Goal: Task Accomplishment & Management: Manage account settings

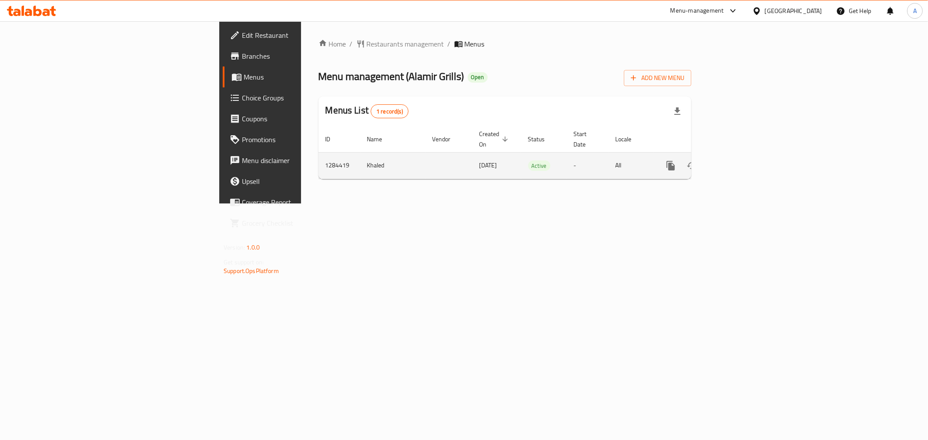
click at [739, 161] on icon "enhanced table" at bounding box center [733, 166] width 10 height 10
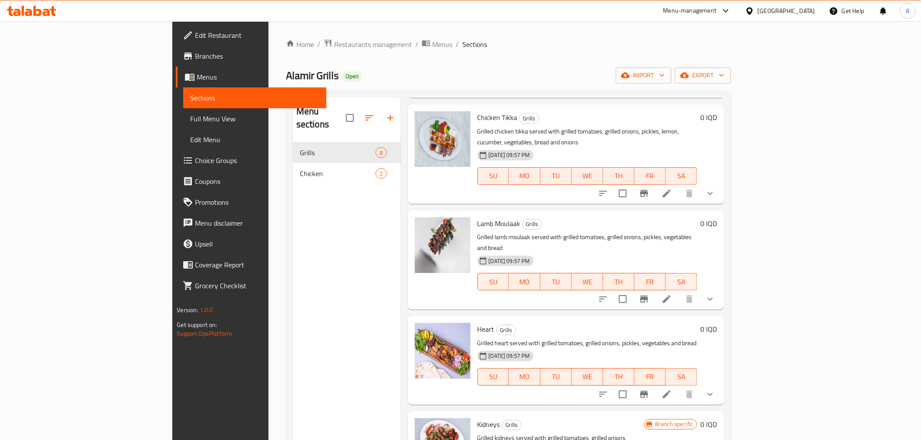
scroll to position [122, 0]
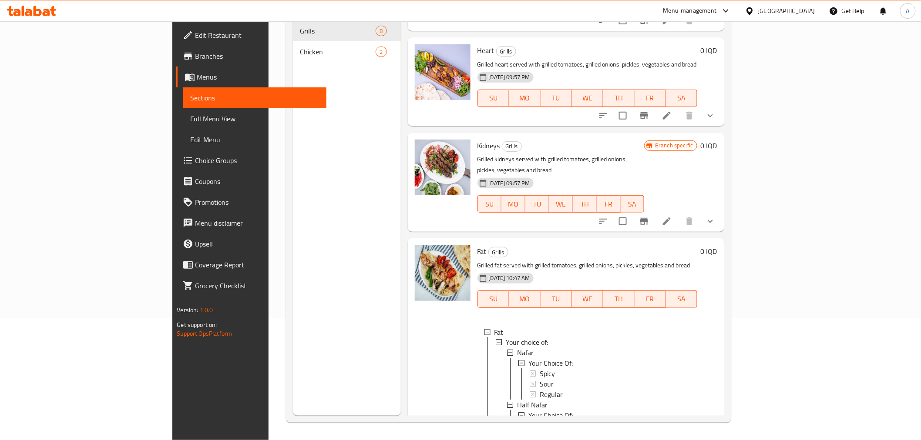
scroll to position [1, 0]
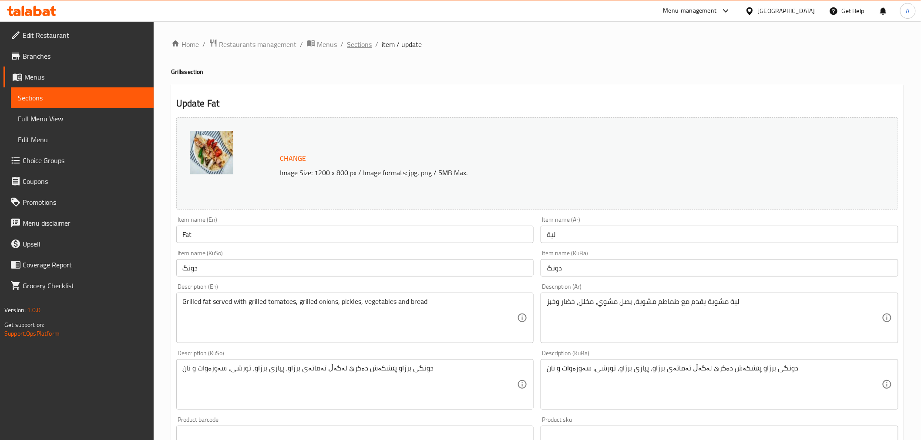
click at [351, 42] on span "Sections" at bounding box center [359, 44] width 25 height 10
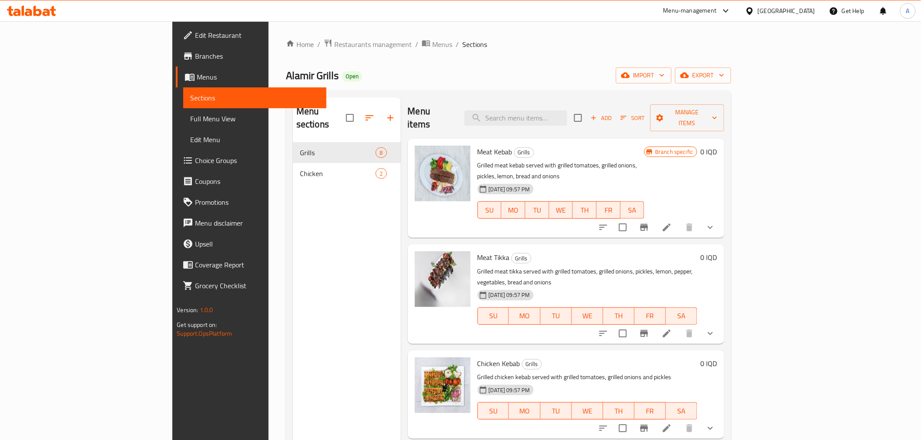
click at [721, 217] on button "show more" at bounding box center [710, 227] width 21 height 21
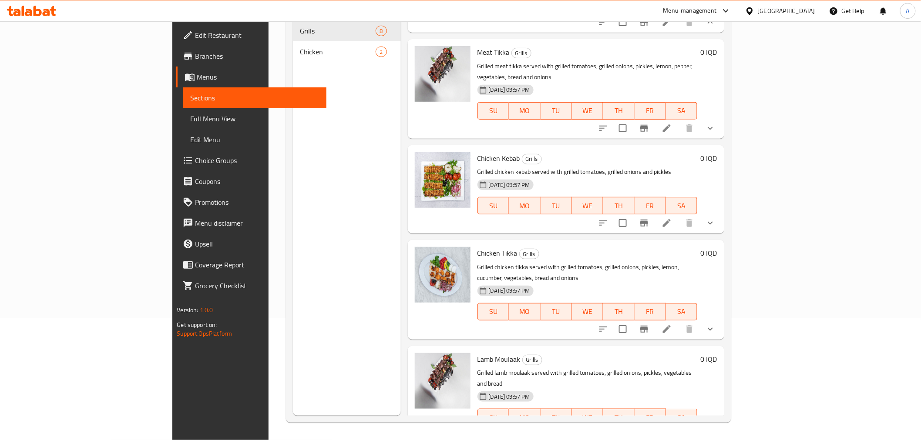
scroll to position [338, 0]
click at [721, 319] on button "show more" at bounding box center [710, 329] width 21 height 21
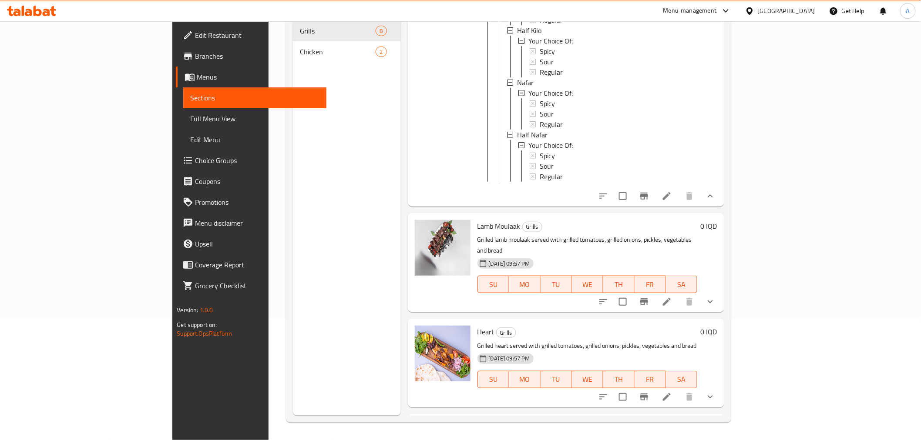
scroll to position [864, 0]
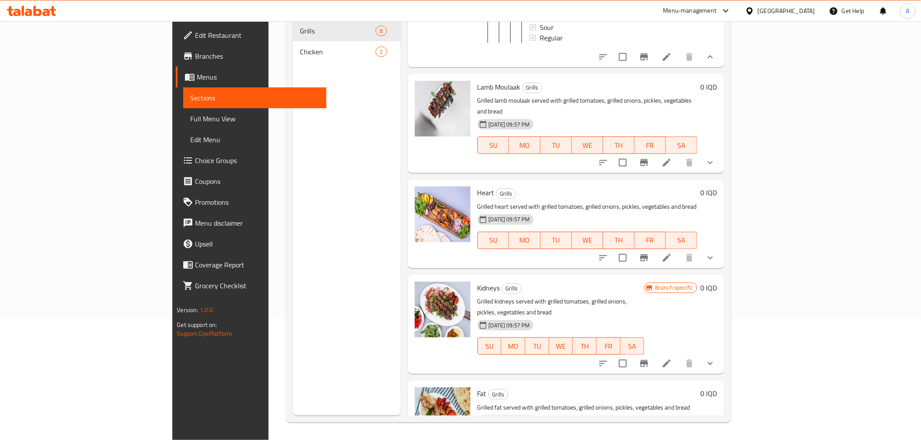
click at [721, 248] on button "show more" at bounding box center [710, 258] width 21 height 21
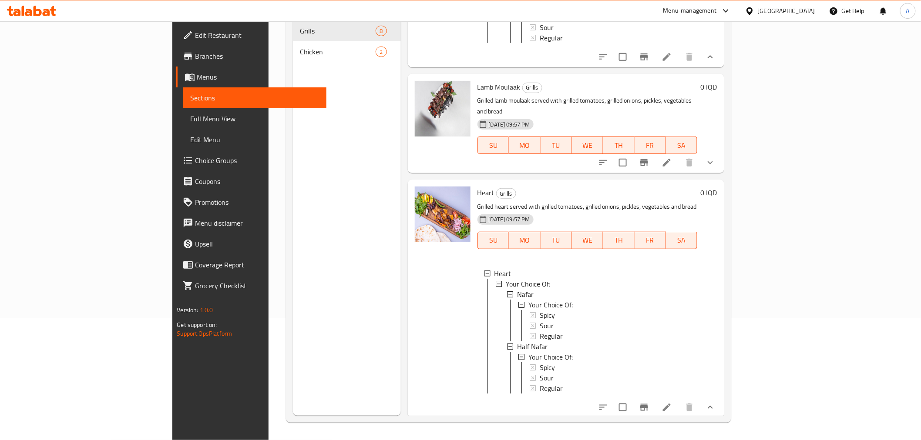
scroll to position [1021, 0]
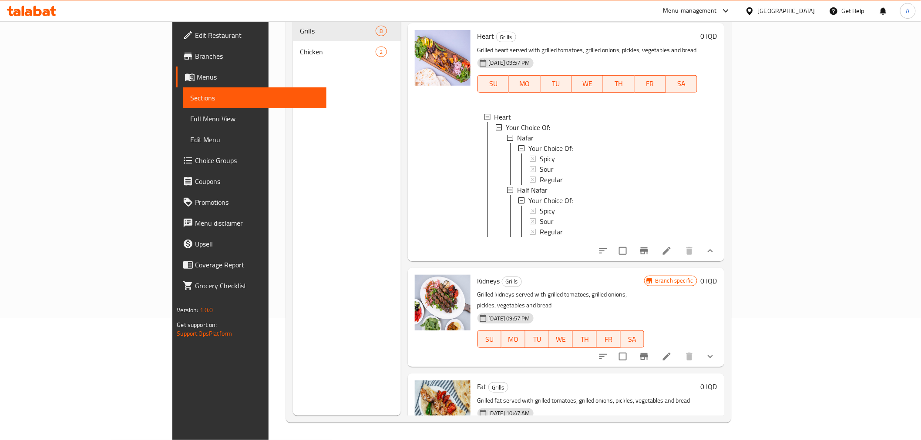
click at [715, 352] on icon "show more" at bounding box center [710, 357] width 10 height 10
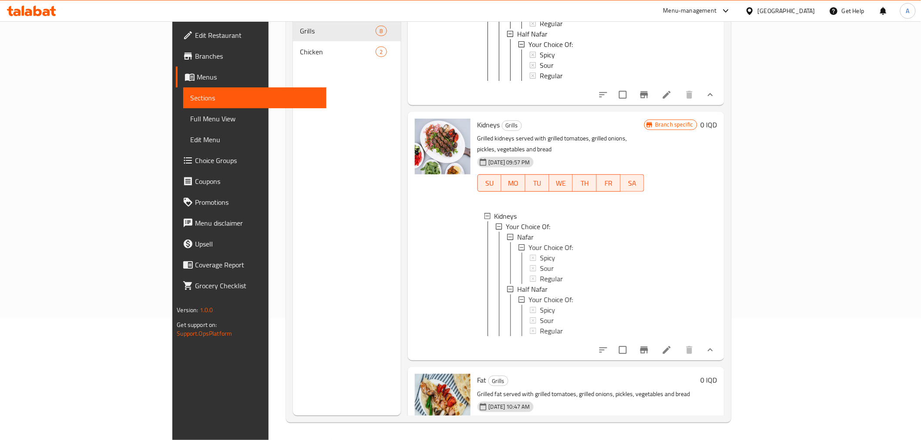
scroll to position [1178, 0]
click at [721, 434] on button "show more" at bounding box center [710, 444] width 21 height 21
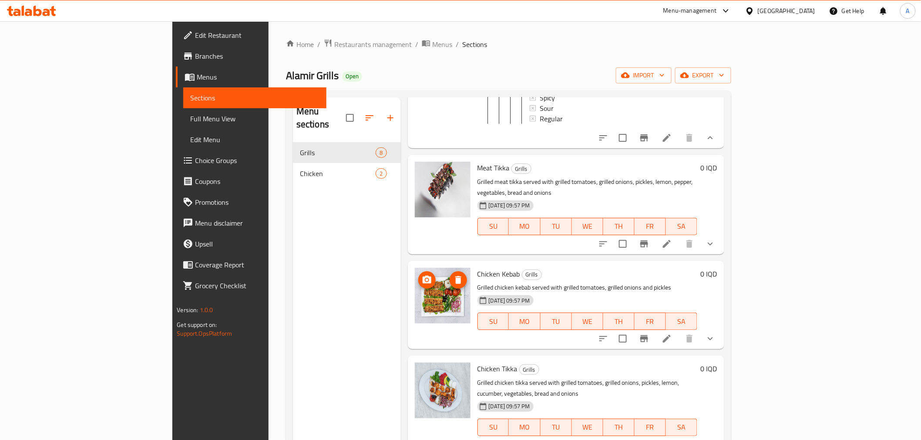
scroll to position [320, 0]
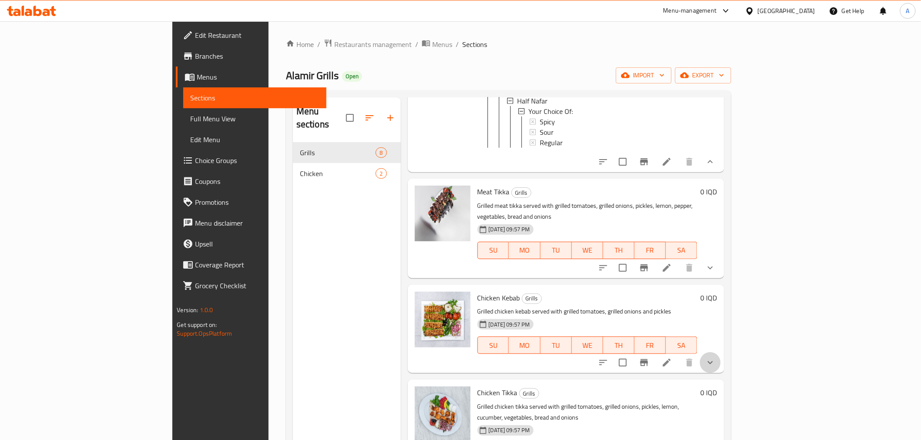
click at [721, 352] on button "show more" at bounding box center [710, 362] width 21 height 21
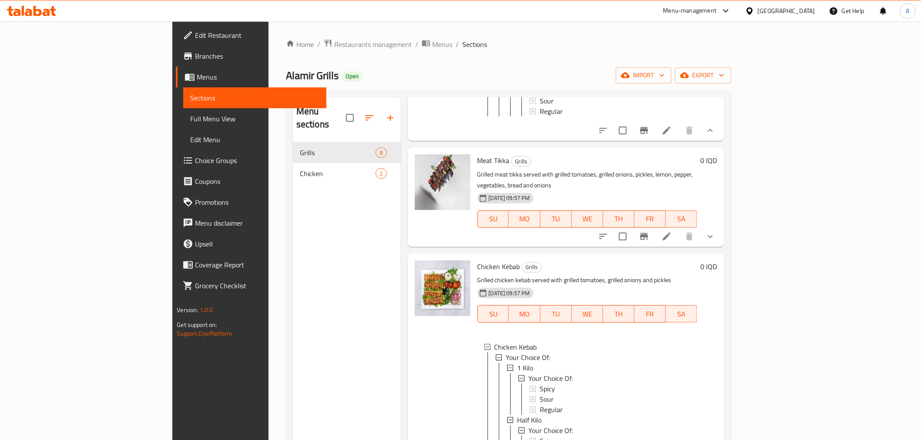
scroll to position [272, 0]
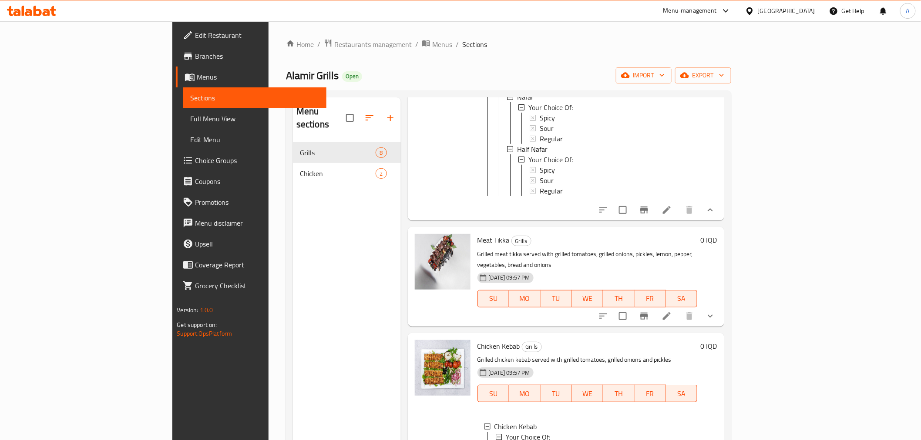
click at [713, 315] on icon "show more" at bounding box center [710, 316] width 5 height 3
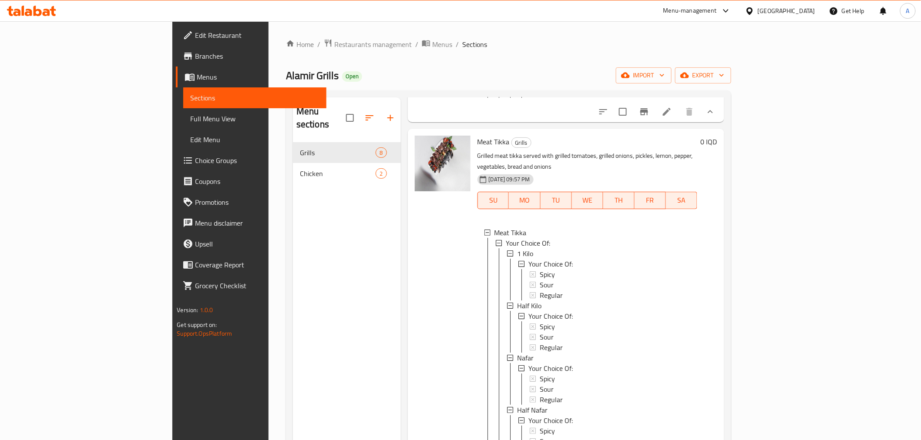
scroll to position [368, 0]
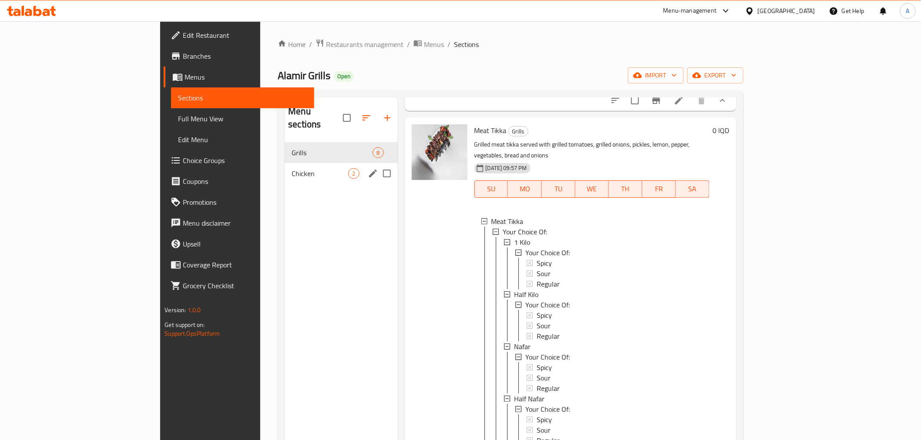
click at [292, 168] on span "Chicken" at bounding box center [320, 173] width 57 height 10
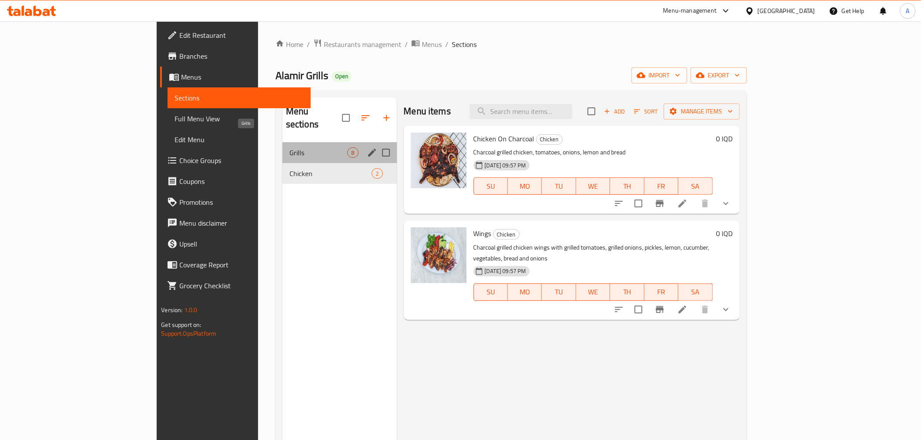
click at [289, 148] on span "Grills" at bounding box center [318, 153] width 58 height 10
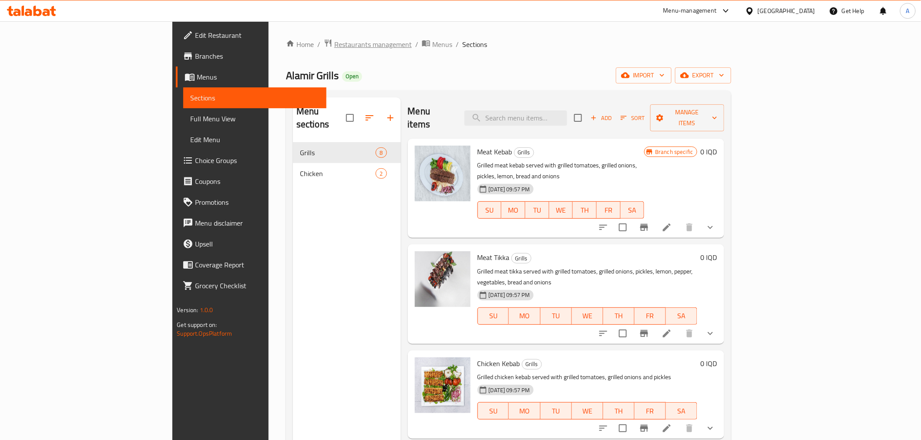
click at [334, 48] on span "Restaurants management" at bounding box center [372, 44] width 77 height 10
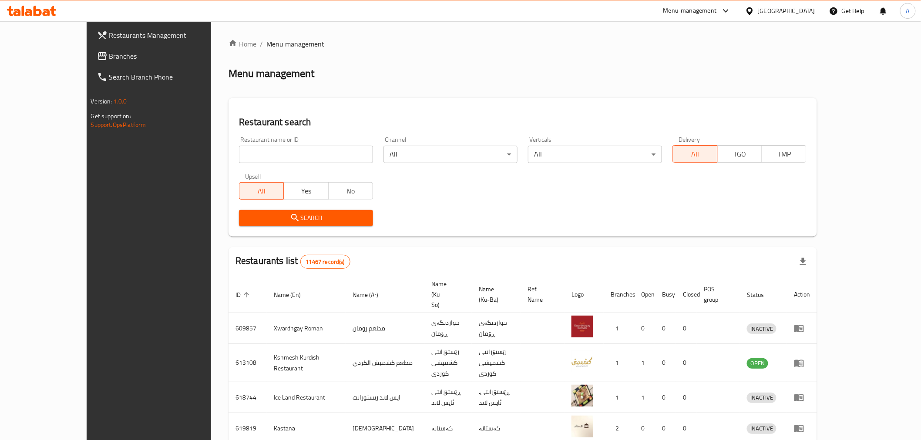
click at [239, 154] on input "search" at bounding box center [306, 154] width 134 height 17
click button "Search" at bounding box center [306, 218] width 134 height 16
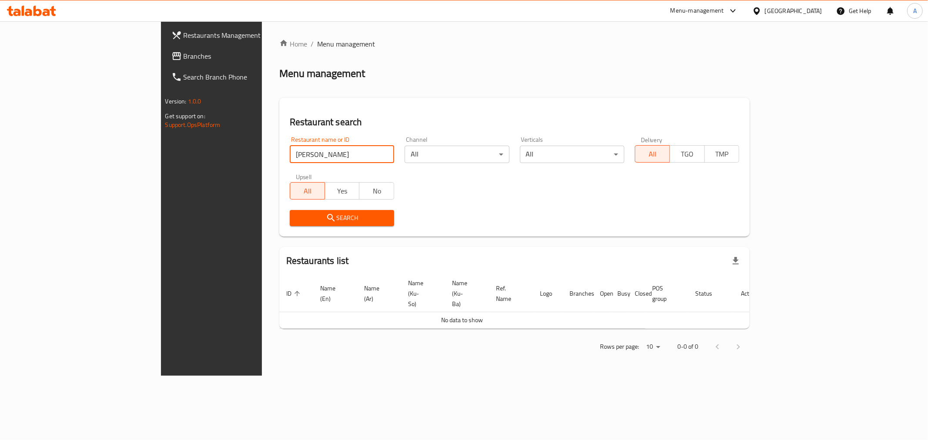
click at [290, 160] on input "[PERSON_NAME]" at bounding box center [342, 154] width 104 height 17
type input "[PERSON_NAME]"
click button "Search" at bounding box center [342, 218] width 104 height 16
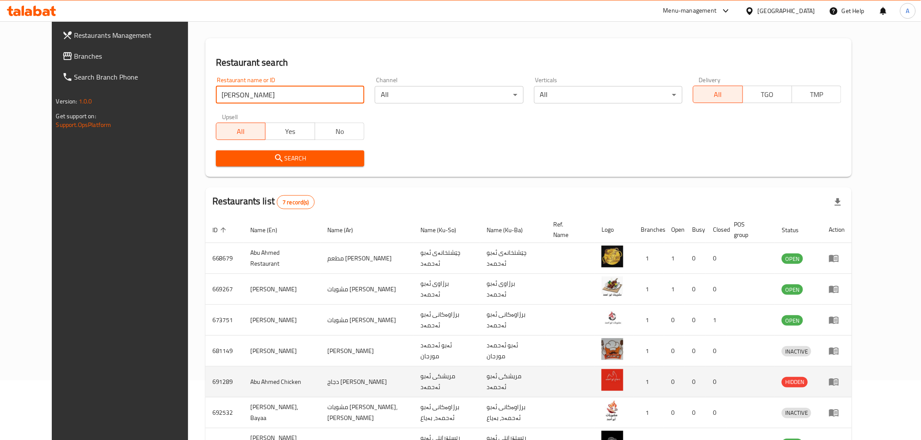
scroll to position [117, 0]
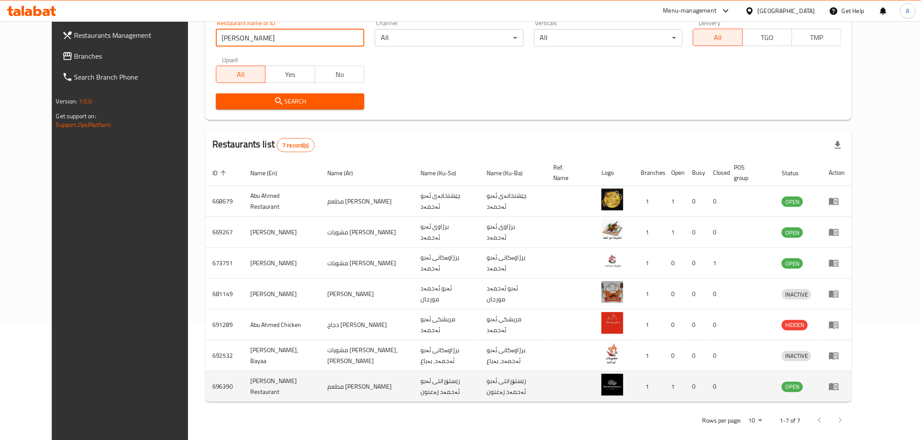
click at [838, 384] on icon "enhanced table" at bounding box center [834, 387] width 10 height 7
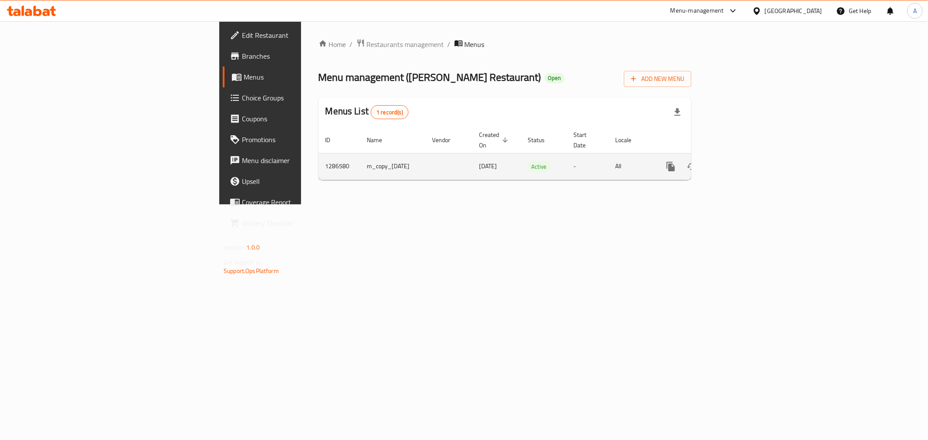
click at [744, 159] on link "enhanced table" at bounding box center [733, 166] width 21 height 21
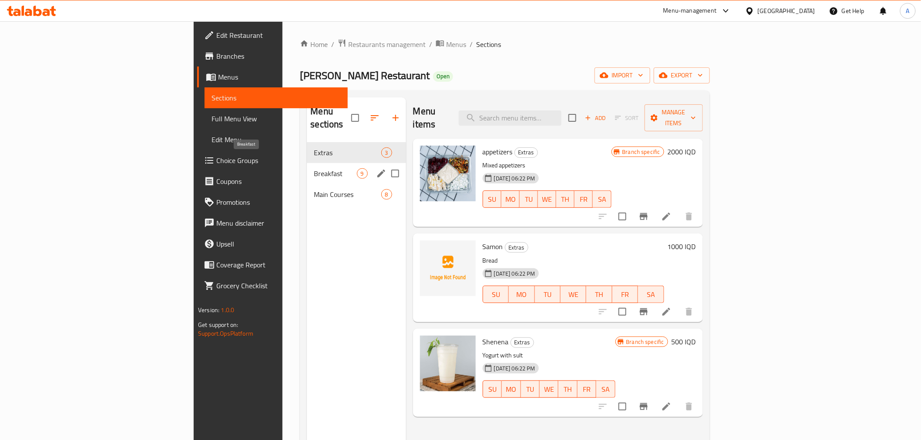
click at [314, 168] on span "Breakfast" at bounding box center [335, 173] width 43 height 10
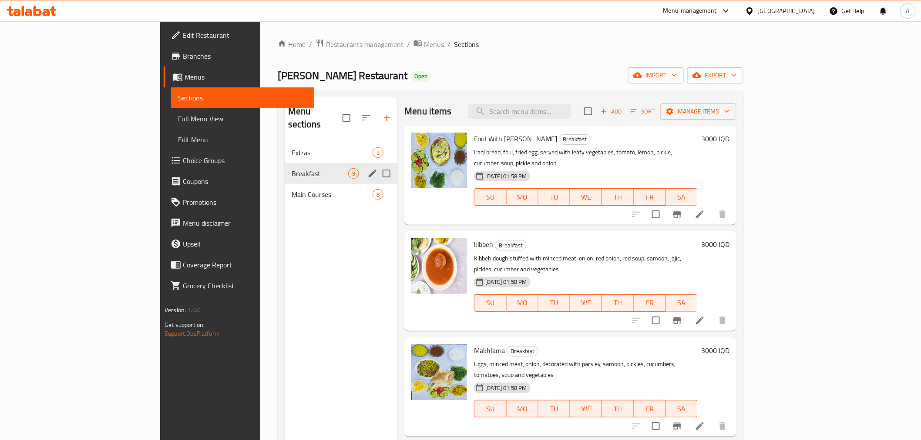
click at [285, 170] on div "Breakfast 9" at bounding box center [341, 173] width 113 height 21
click at [285, 184] on div "Main Courses 8" at bounding box center [341, 194] width 113 height 21
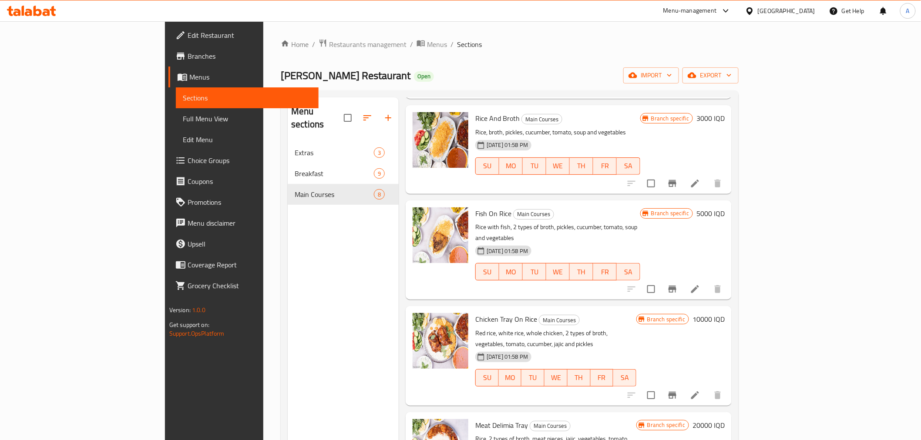
scroll to position [341, 0]
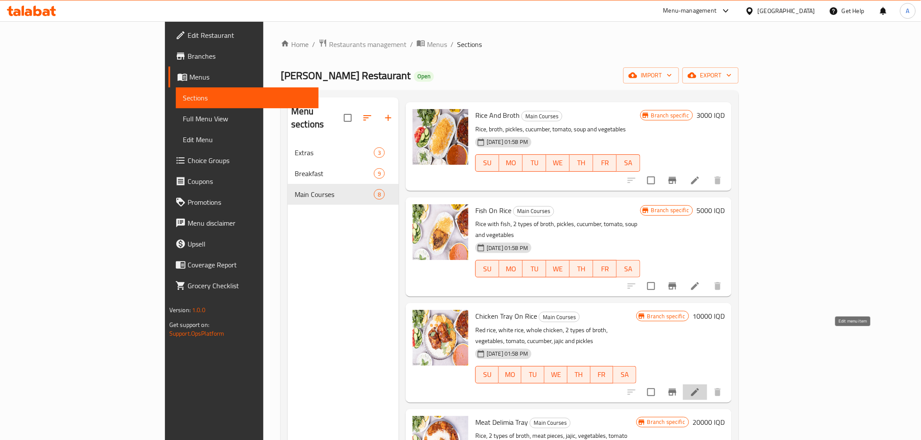
click at [700, 387] on icon at bounding box center [695, 392] width 10 height 10
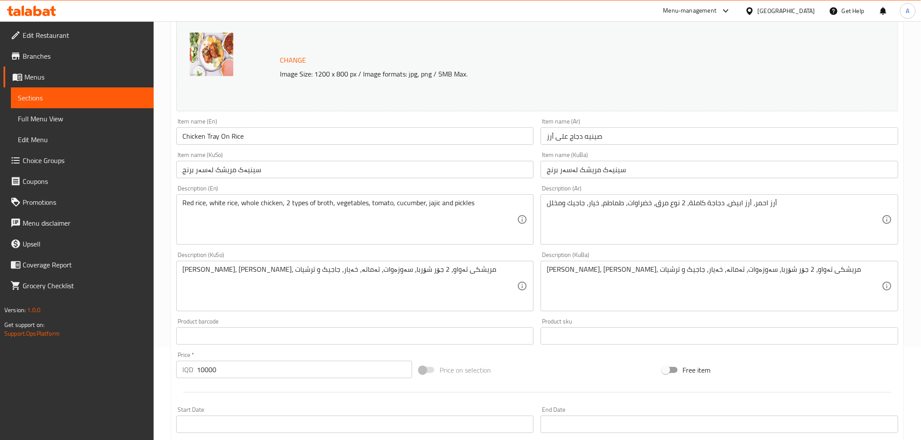
scroll to position [97, 0]
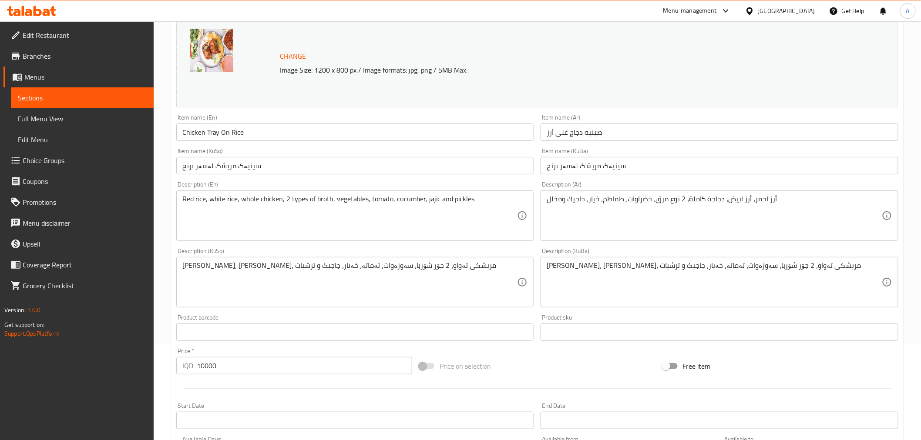
click at [181, 131] on input "Chicken Tray On Rice" at bounding box center [355, 132] width 358 height 17
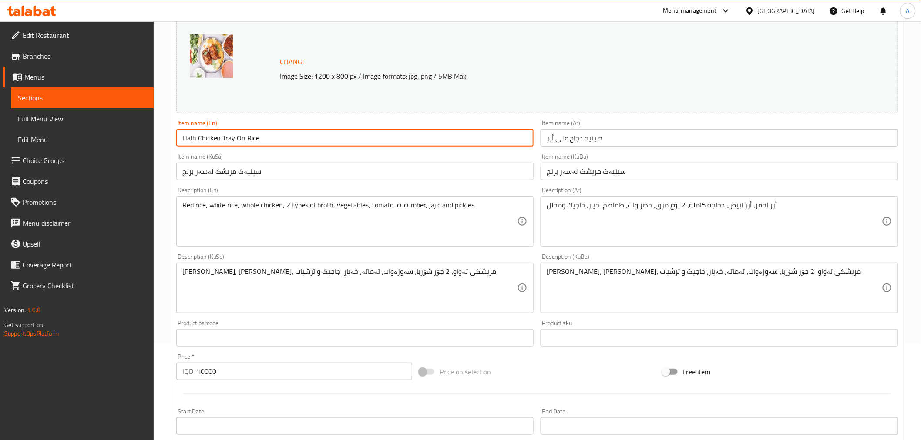
click at [196, 140] on input "Halh Chicken Tray On Rice" at bounding box center [355, 137] width 358 height 17
type input "Half Chicken Tray On Rice"
click at [633, 141] on input "صينيه دجاج على أرز" at bounding box center [719, 137] width 358 height 17
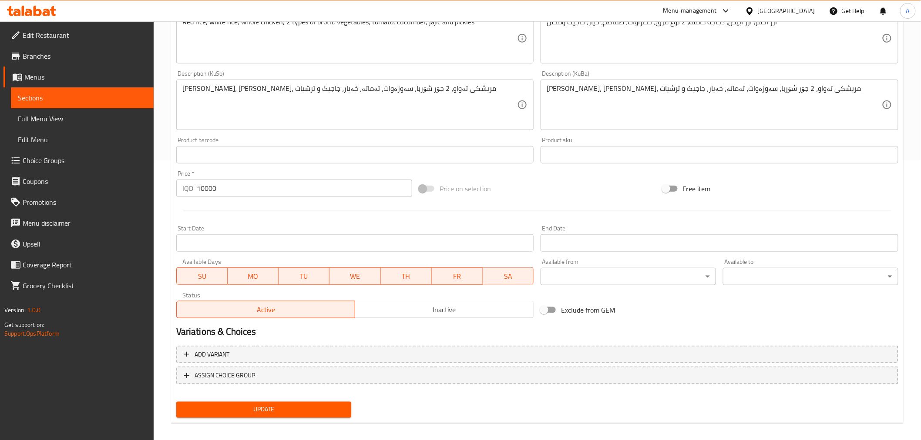
scroll to position [285, 0]
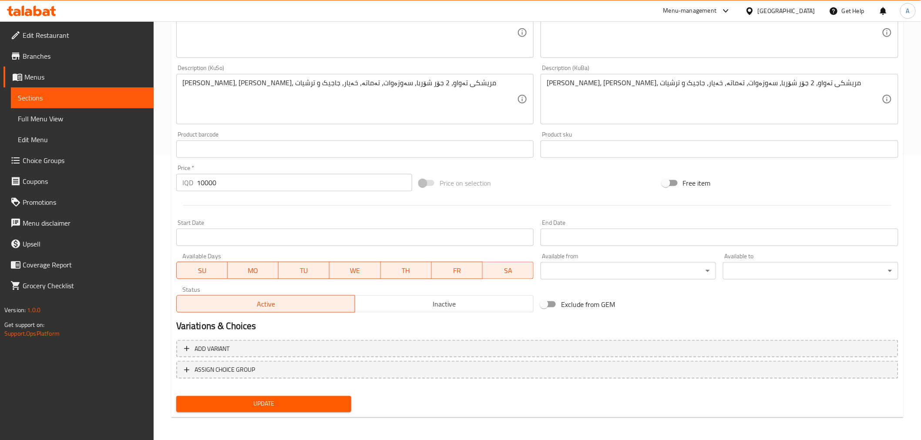
type input "صينيه نصف دجاج على أرز"
click at [255, 406] on span "Update" at bounding box center [263, 404] width 161 height 11
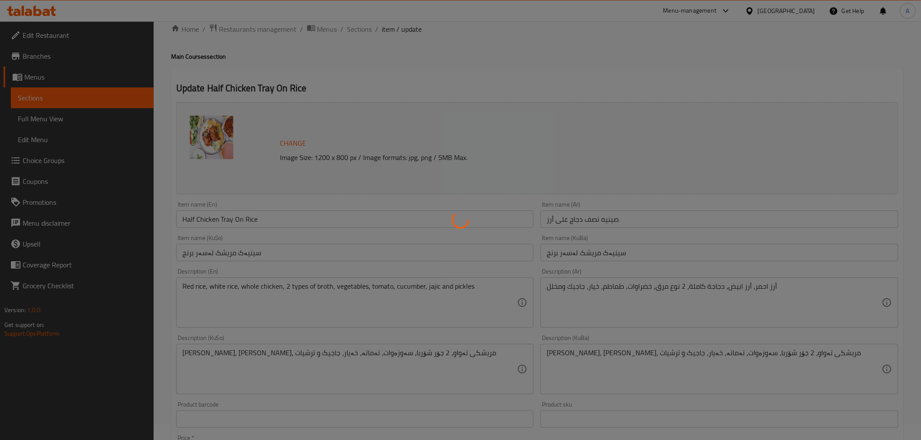
scroll to position [0, 0]
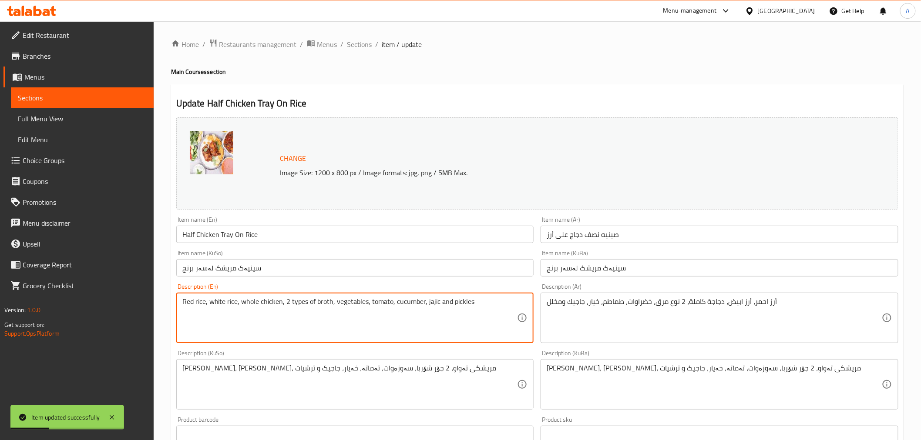
drag, startPoint x: 255, startPoint y: 304, endPoint x: 246, endPoint y: 304, distance: 9.6
drag, startPoint x: 257, startPoint y: 302, endPoint x: 242, endPoint y: 302, distance: 14.8
click at [242, 302] on textarea "Red rice, white rice, whole chicken, 2 types of broth, vegetables, tomato, cucu…" at bounding box center [349, 318] width 335 height 41
type textarea "Red rice, white rice, Half chicken, 2 types of broth, vegetables, tomato, cucum…"
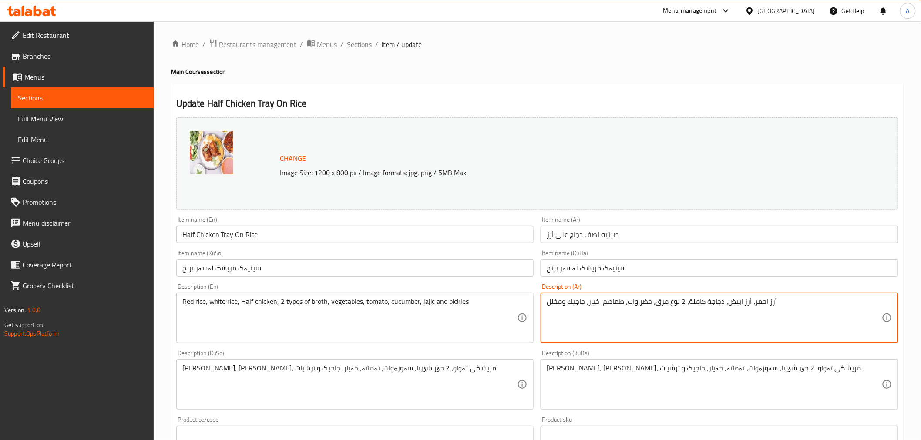
drag, startPoint x: 703, startPoint y: 302, endPoint x: 688, endPoint y: 305, distance: 15.0
drag, startPoint x: 702, startPoint y: 302, endPoint x: 706, endPoint y: 305, distance: 5.3
click at [704, 303] on textarea "أرز احمر، أرز ابيض، دجاجة ، 2 نوع مرق، خضراوات، طماطم، خيار، جاجيك ومخلل" at bounding box center [714, 318] width 335 height 41
click at [706, 305] on textarea "أرز احمر، أرز ابيض، دجاجة ، 2 نوع مرق، خضراوات، طماطم، خيار، جاجيك ومخلل" at bounding box center [714, 318] width 335 height 41
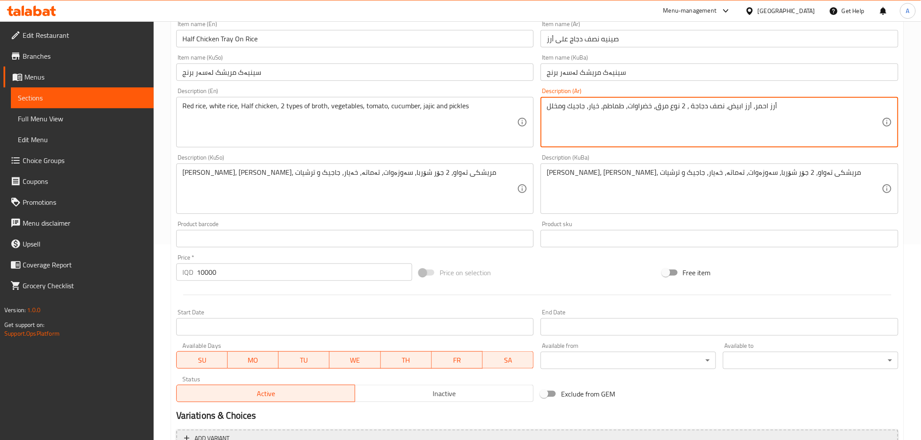
scroll to position [285, 0]
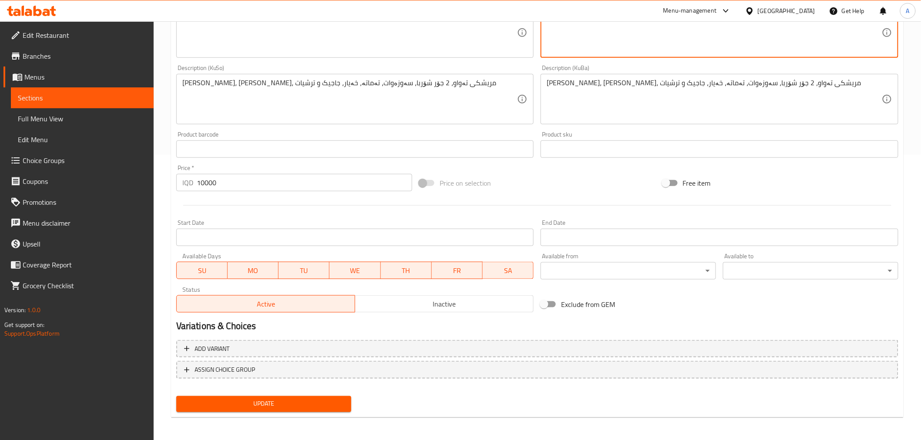
type textarea "أرز احمر، أرز ابيض، نصف دجاجة ، 2 نوع مرق، خضراوات، طماطم، خيار، جاجيك ومخلل"
click at [297, 399] on span "Update" at bounding box center [263, 404] width 161 height 11
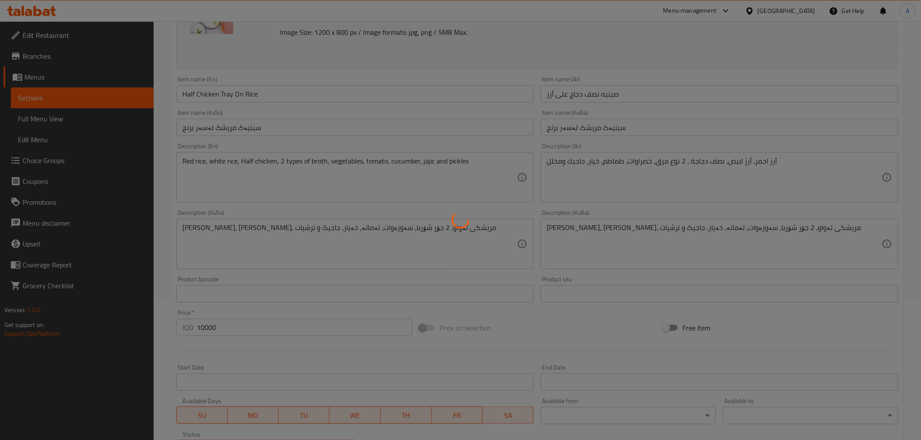
scroll to position [0, 0]
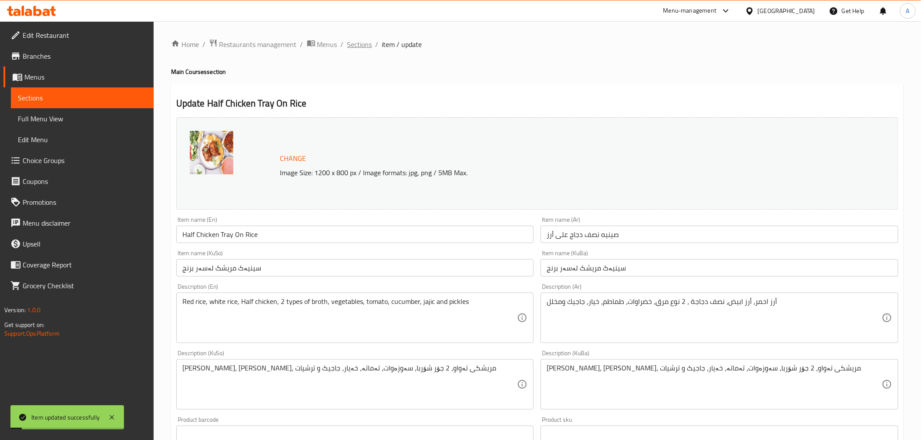
drag, startPoint x: 362, startPoint y: 35, endPoint x: 359, endPoint y: 40, distance: 5.8
click at [362, 35] on div "Home / Restaurants management / Menus / Sections / item / update Main Courses s…" at bounding box center [537, 374] width 767 height 706
click at [357, 45] on span "Sections" at bounding box center [359, 44] width 25 height 10
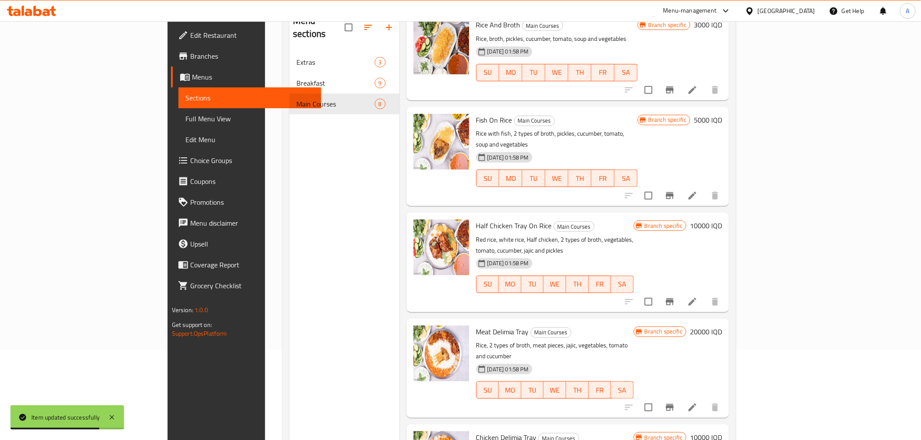
scroll to position [122, 0]
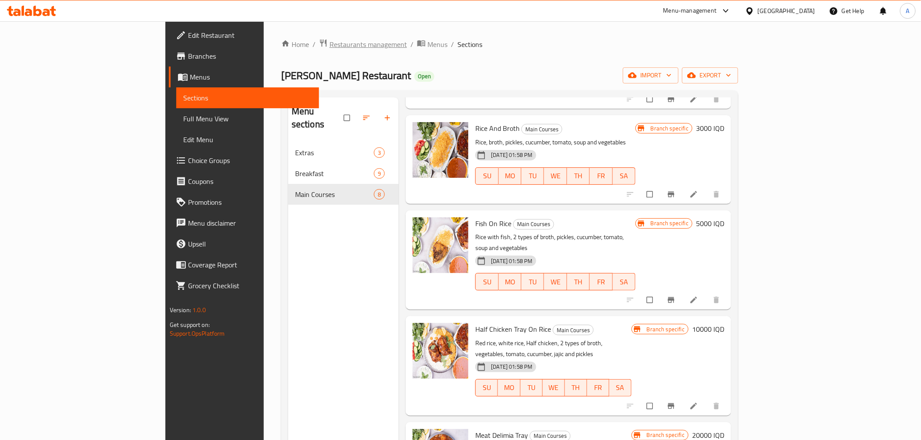
click at [329, 45] on span "Restaurants management" at bounding box center [367, 44] width 77 height 10
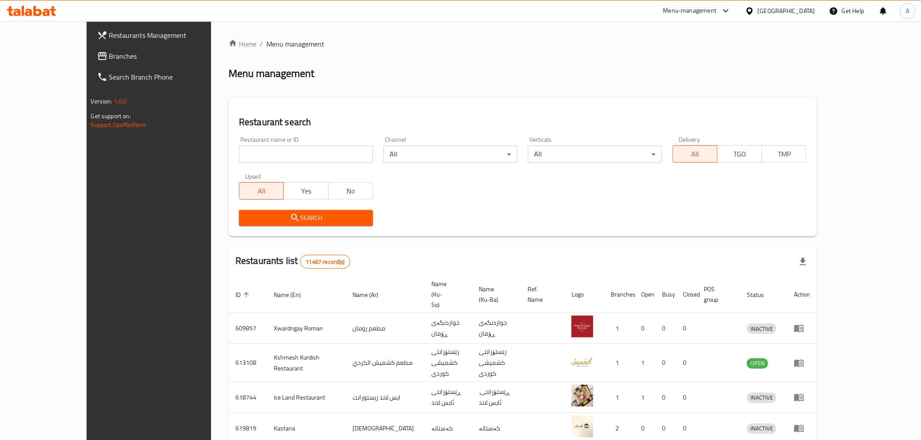
drag, startPoint x: 240, startPoint y: 145, endPoint x: 233, endPoint y: 154, distance: 11.1
click at [240, 145] on div "Restaurant name or ID Restaurant name or ID" at bounding box center [306, 150] width 134 height 27
click at [239, 154] on input "search" at bounding box center [306, 154] width 134 height 17
paste input "Ray Cafe"
type input "Ray Cafe"
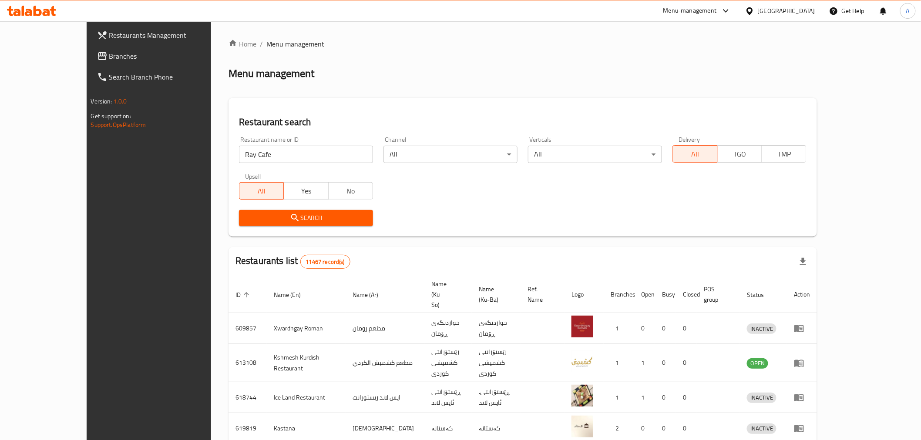
click at [239, 224] on button "Search" at bounding box center [306, 218] width 134 height 16
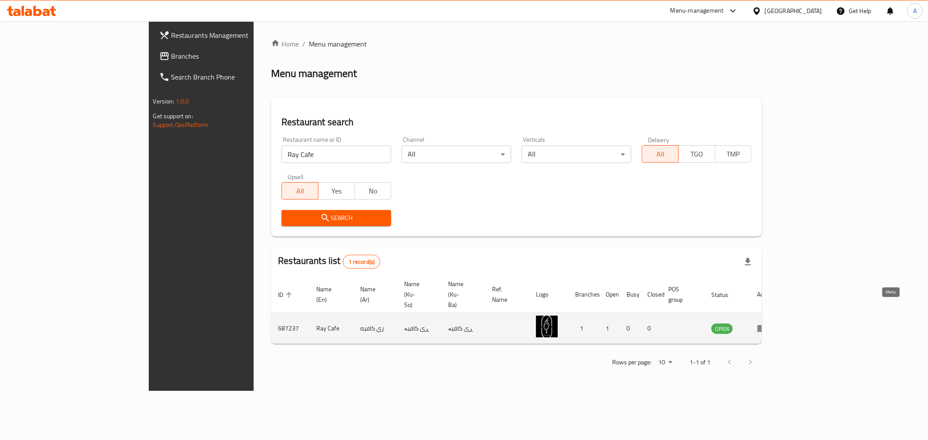
click at [768, 323] on icon "enhanced table" at bounding box center [762, 328] width 10 height 10
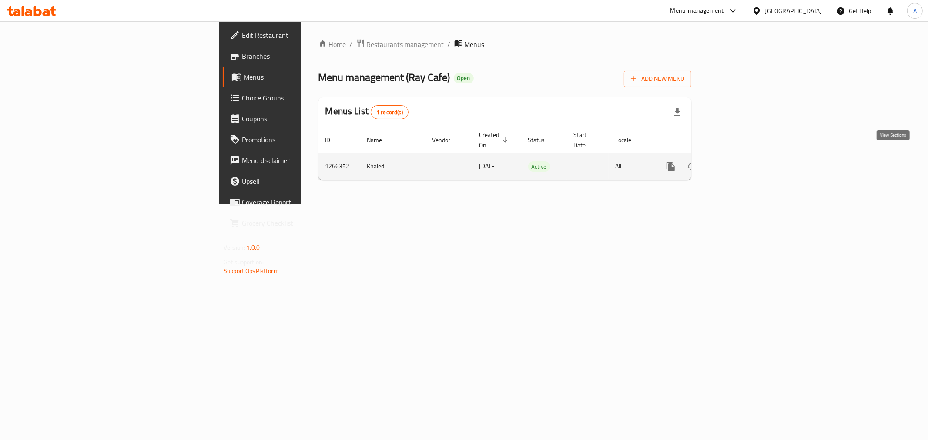
click at [744, 159] on link "enhanced table" at bounding box center [733, 166] width 21 height 21
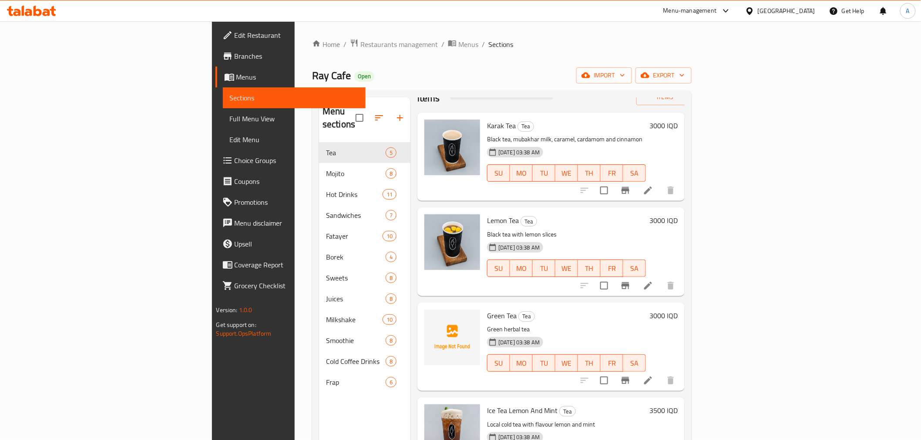
scroll to position [48, 0]
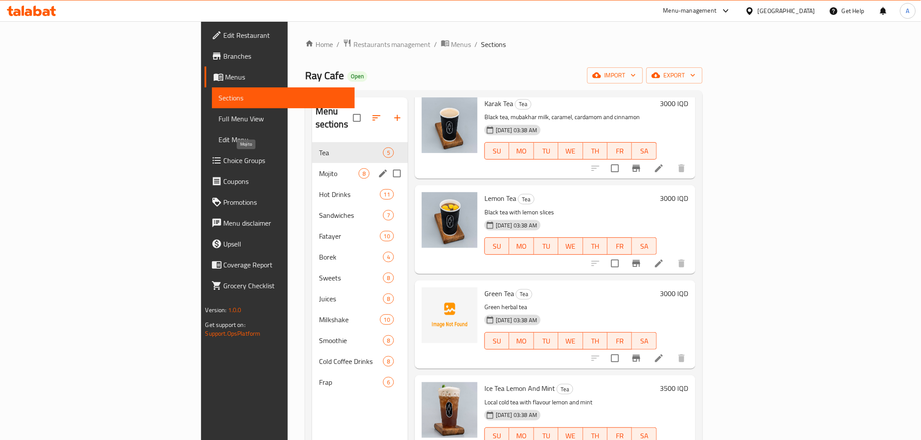
click at [319, 168] on span "Mojito" at bounding box center [339, 173] width 40 height 10
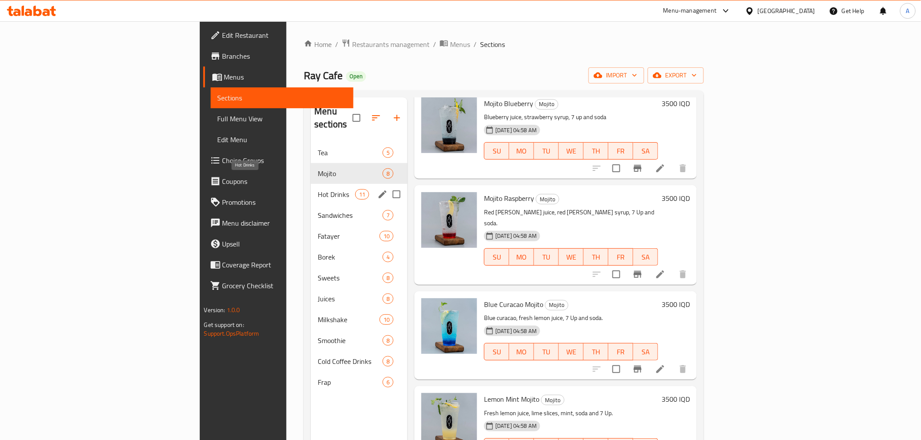
click at [311, 188] on div "Hot Drinks 11" at bounding box center [359, 194] width 97 height 21
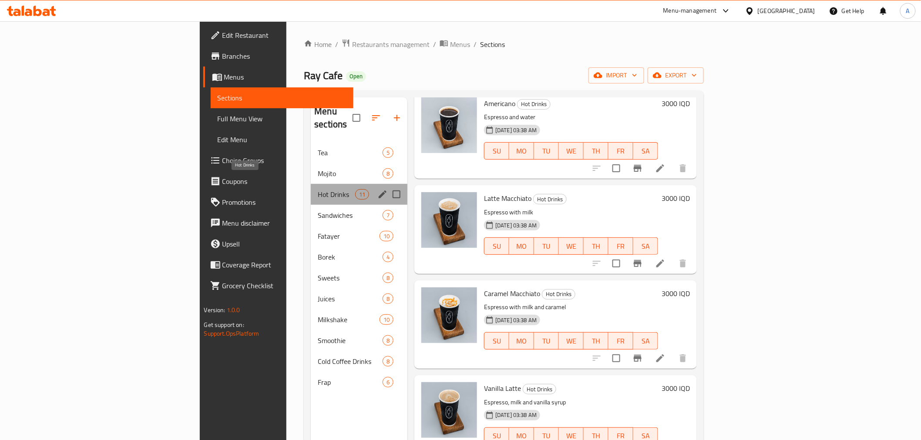
click at [318, 189] on span "Hot Drinks" at bounding box center [336, 194] width 37 height 10
click at [318, 168] on span "Mojito" at bounding box center [350, 173] width 65 height 10
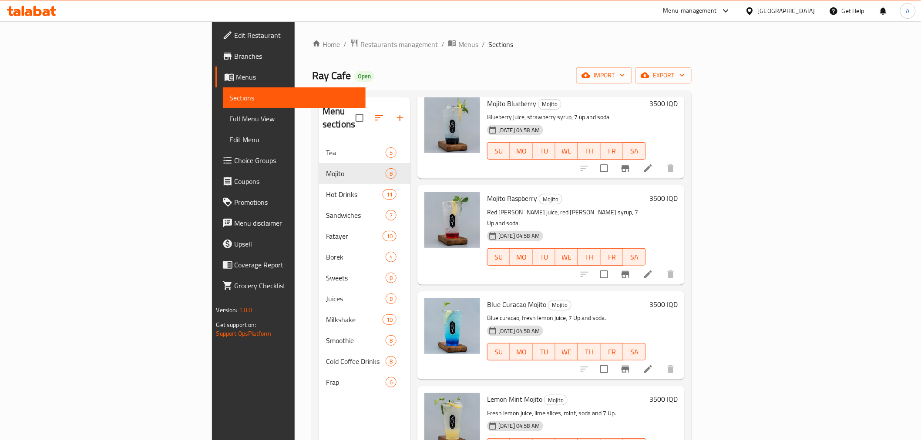
click at [312, 74] on span "Ray Cafe" at bounding box center [331, 76] width 39 height 20
drag, startPoint x: 192, startPoint y: 74, endPoint x: 173, endPoint y: 71, distance: 19.8
click at [312, 71] on span "Ray Cafe" at bounding box center [331, 76] width 39 height 20
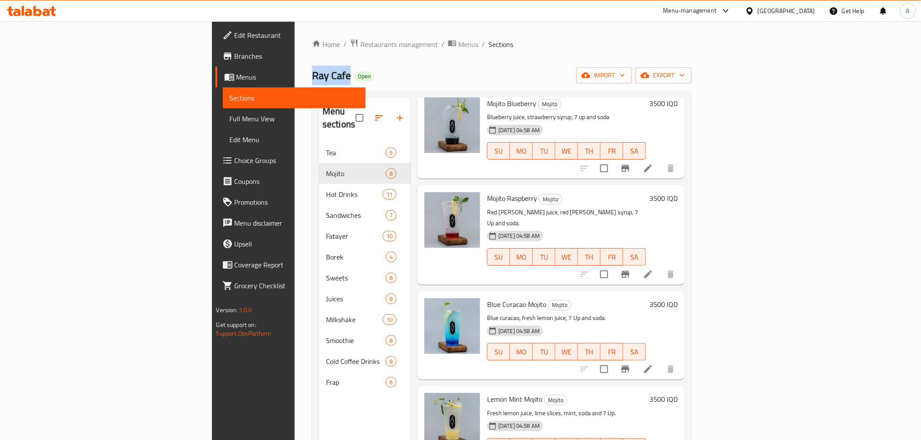
click at [312, 71] on span "Ray Cafe" at bounding box center [331, 76] width 39 height 20
copy span "Ray Cafe"
click at [235, 58] on span "Branches" at bounding box center [297, 56] width 124 height 10
